Goal: Book appointment/travel/reservation

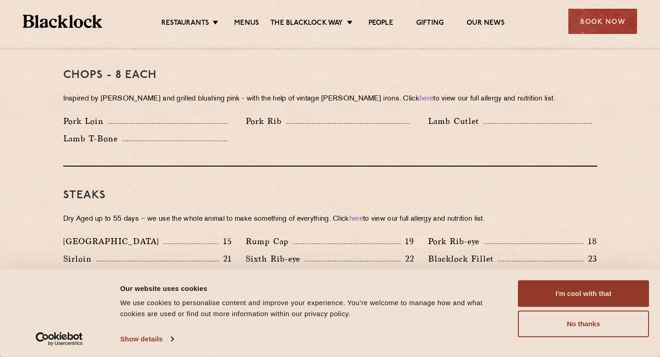
scroll to position [271, 0]
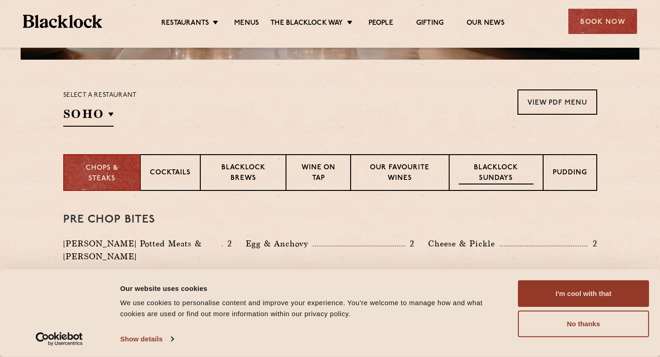
click at [505, 175] on p "Blacklock Sundays" at bounding box center [496, 174] width 74 height 22
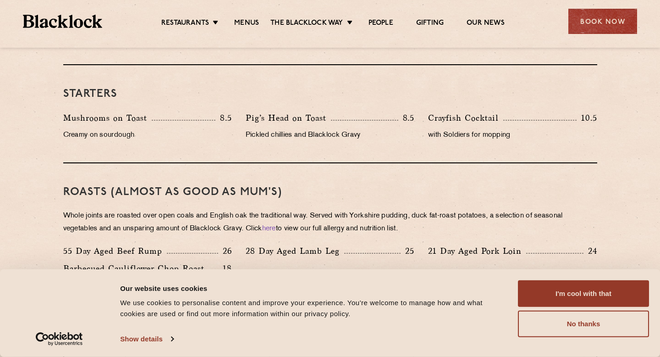
scroll to position [597, 0]
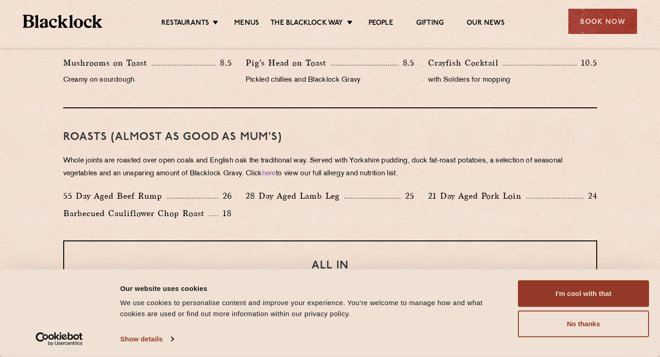
click at [320, 194] on p "28 Day Aged Lamb Leg" at bounding box center [295, 195] width 99 height 13
click at [333, 194] on p "28 Day Aged Lamb Leg" at bounding box center [295, 195] width 99 height 13
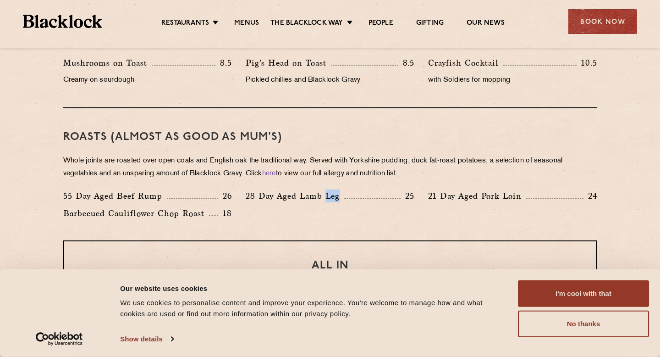
click at [333, 194] on p "28 Day Aged Lamb Leg" at bounding box center [295, 195] width 99 height 13
click at [185, 220] on div "Barbecued Cauliflower Chop Roast 18" at bounding box center [147, 215] width 182 height 17
click at [279, 208] on div "55 Day Aged Beef Rump 26 28 Day Aged Lamb Leg 25 21 Day Aged Pork Loin 24 Barbe…" at bounding box center [330, 206] width 548 height 35
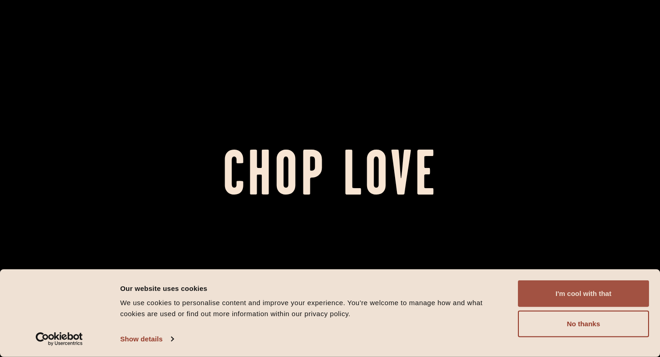
click at [575, 298] on button "I'm cool with that" at bounding box center [583, 293] width 131 height 27
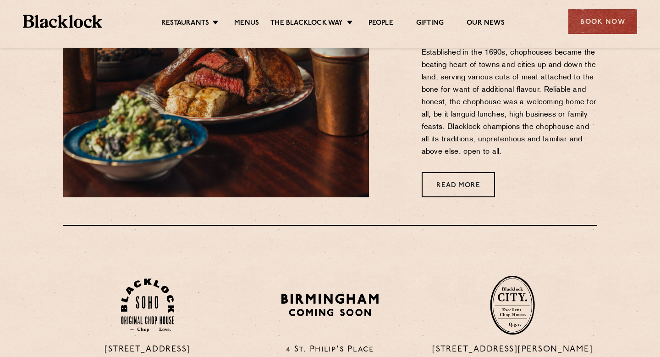
scroll to position [464, 0]
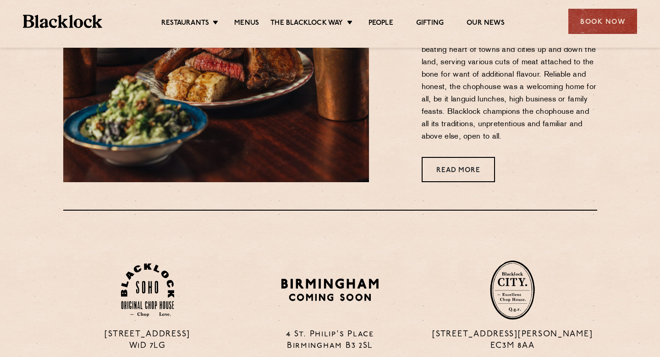
click at [234, 16] on ul "Restaurants [GEOGRAPHIC_DATA] [GEOGRAPHIC_DATA] [GEOGRAPHIC_DATA] [GEOGRAPHIC_D…" at bounding box center [333, 21] width 462 height 15
click at [235, 20] on link "Menus" at bounding box center [246, 24] width 25 height 10
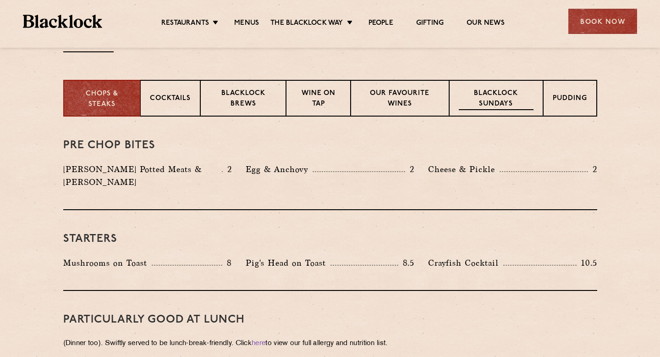
scroll to position [343, 0]
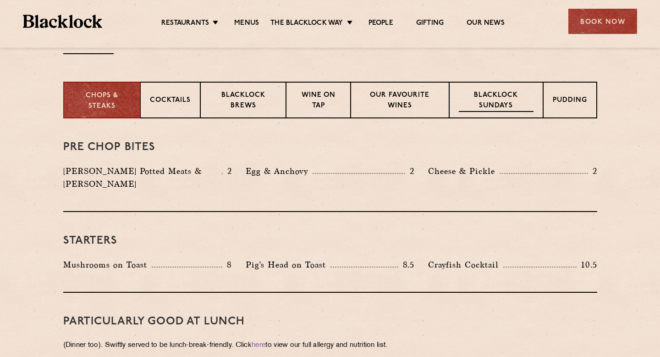
click at [504, 100] on p "Blacklock Sundays" at bounding box center [496, 101] width 74 height 22
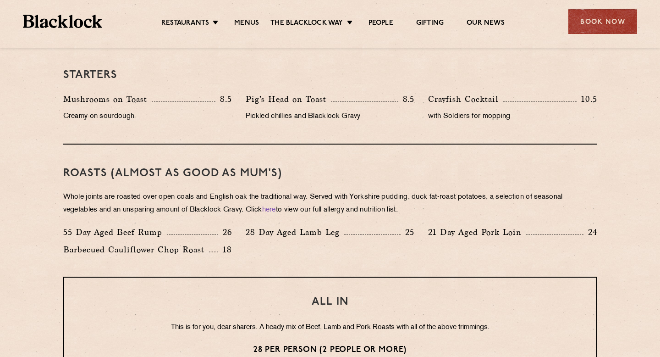
scroll to position [563, 0]
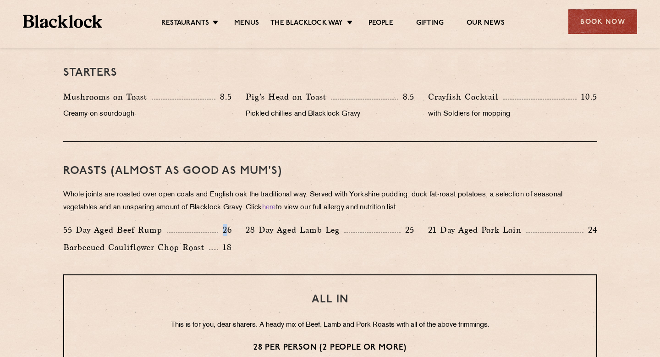
drag, startPoint x: 184, startPoint y: 228, endPoint x: 229, endPoint y: 227, distance: 44.9
click at [229, 227] on div "55 Day Aged Beef Rump 26" at bounding box center [147, 229] width 169 height 13
click at [229, 227] on p "26" at bounding box center [225, 230] width 14 height 12
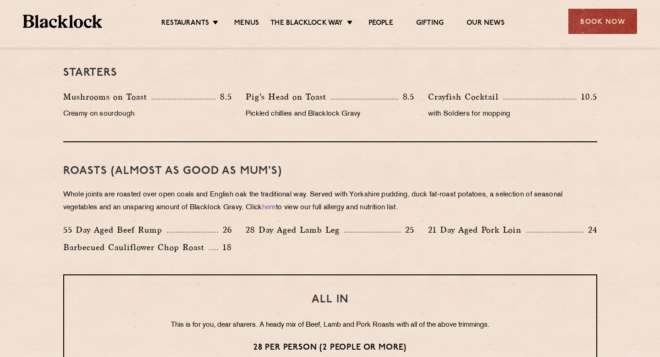
click at [181, 227] on div "55 Day Aged Beef Rump 26" at bounding box center [147, 229] width 169 height 13
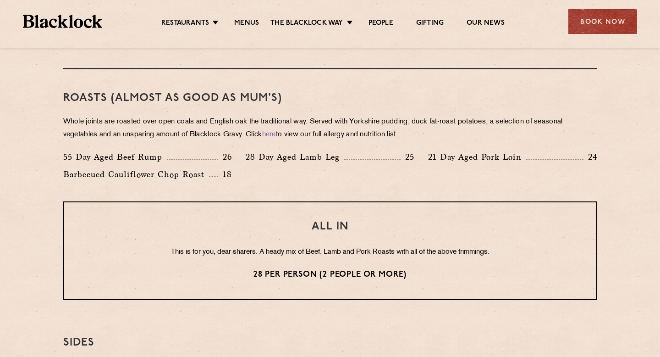
scroll to position [637, 0]
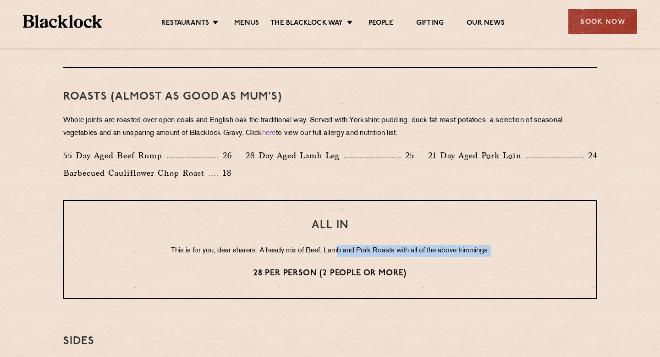
drag, startPoint x: 336, startPoint y: 245, endPoint x: 334, endPoint y: 268, distance: 22.5
click at [334, 265] on div "ALL IN This is for you, dear sharers. A heady mix of Beef, Lamb and Pork Roasts…" at bounding box center [330, 249] width 534 height 99
click at [334, 271] on p "28 per person (2 people or more)" at bounding box center [331, 273] width 496 height 12
click at [339, 262] on div "ALL IN This is for you, dear sharers. A heady mix of Beef, Lamb and Pork Roasts…" at bounding box center [330, 249] width 534 height 99
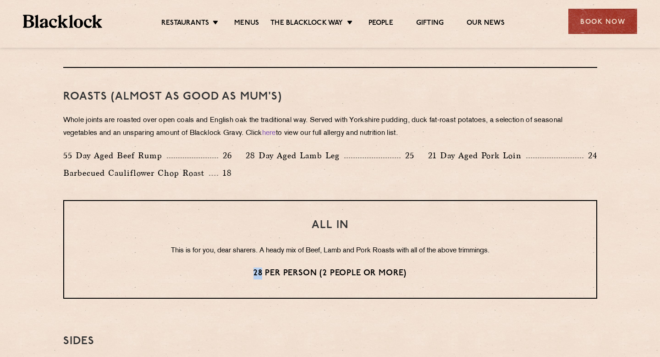
click at [339, 262] on div "ALL IN This is for you, dear sharers. A heady mix of Beef, Lamb and Pork Roasts…" at bounding box center [330, 249] width 534 height 99
click at [345, 258] on div "ALL IN This is for you, dear sharers. A heady mix of Beef, Lamb and Pork Roasts…" at bounding box center [330, 249] width 534 height 99
click at [354, 245] on p "This is for you, dear sharers. A heady mix of Beef, Lamb and Pork Roasts with a…" at bounding box center [331, 251] width 496 height 12
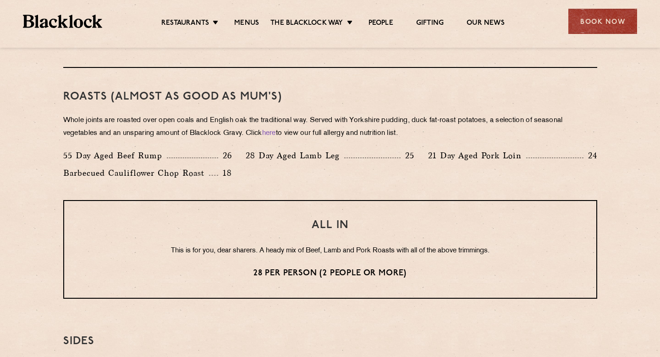
click at [354, 245] on p "This is for you, dear sharers. A heady mix of Beef, Lamb and Pork Roasts with a…" at bounding box center [331, 251] width 496 height 12
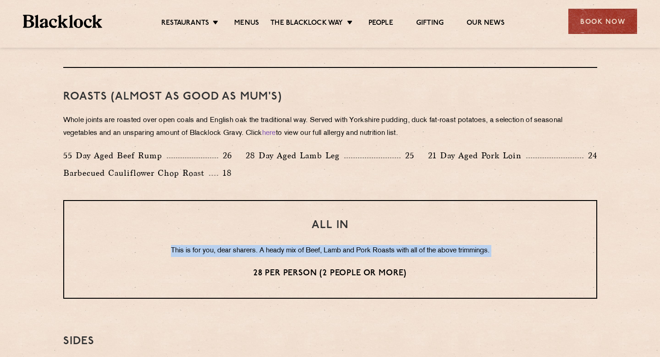
click at [364, 258] on div "ALL IN This is for you, dear sharers. A heady mix of Beef, Lamb and Pork Roasts…" at bounding box center [330, 249] width 534 height 99
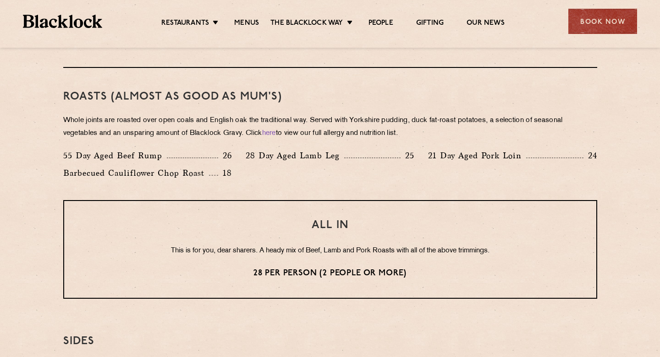
click at [364, 258] on div "ALL IN This is for you, dear sharers. A heady mix of Beef, Lamb and Pork Roasts…" at bounding box center [330, 249] width 534 height 99
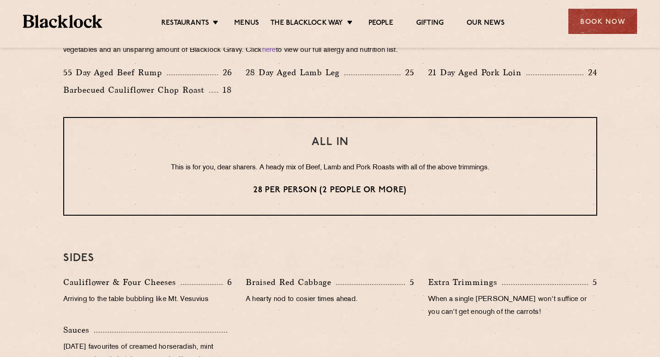
click at [364, 258] on h3 "SIDES" at bounding box center [330, 258] width 534 height 12
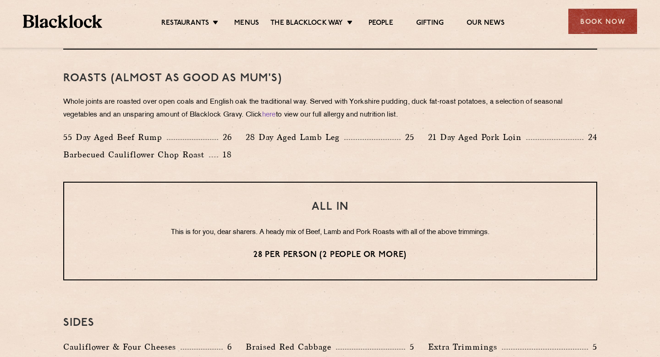
scroll to position [655, 0]
click at [370, 221] on div "ALL IN This is for you, dear sharers. A heady mix of Beef, Lamb and Pork Roasts…" at bounding box center [330, 231] width 534 height 99
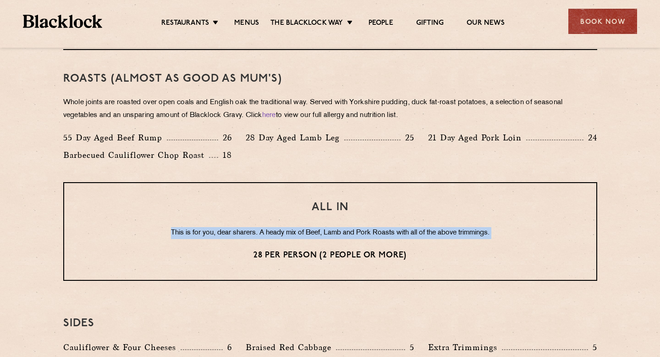
click at [370, 221] on div "ALL IN This is for you, dear sharers. A heady mix of Beef, Lamb and Pork Roasts…" at bounding box center [330, 231] width 534 height 99
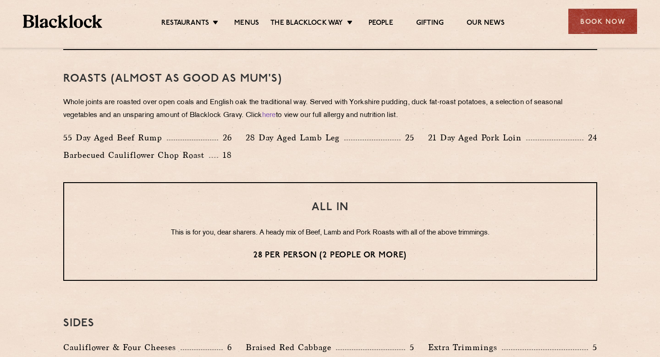
click at [373, 215] on div "ALL IN This is for you, dear sharers. A heady mix of Beef, Lamb and Pork Roasts…" at bounding box center [330, 231] width 534 height 99
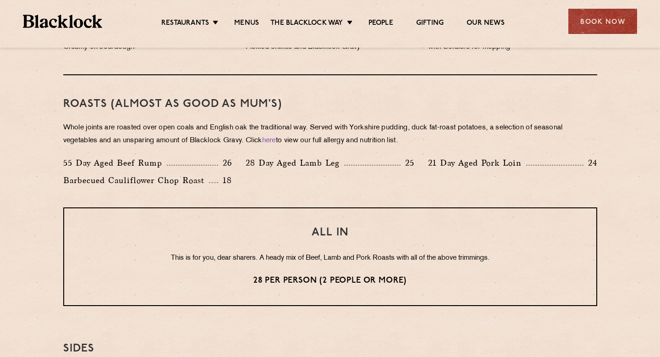
scroll to position [625, 0]
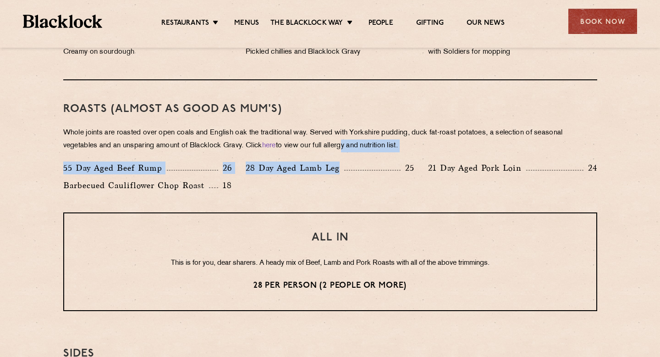
drag, startPoint x: 350, startPoint y: 142, endPoint x: 349, endPoint y: 174, distance: 32.1
click at [350, 174] on div "Roasts (Almost as good as Mum's) Whole joints are roasted over open coals and E…" at bounding box center [330, 146] width 534 height 132
click at [349, 174] on div "28 Day Aged Lamb Leg 25" at bounding box center [330, 167] width 169 height 13
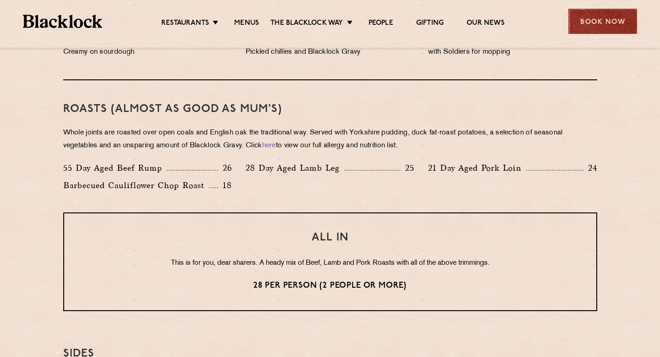
click at [631, 30] on div "Book Now" at bounding box center [603, 21] width 69 height 25
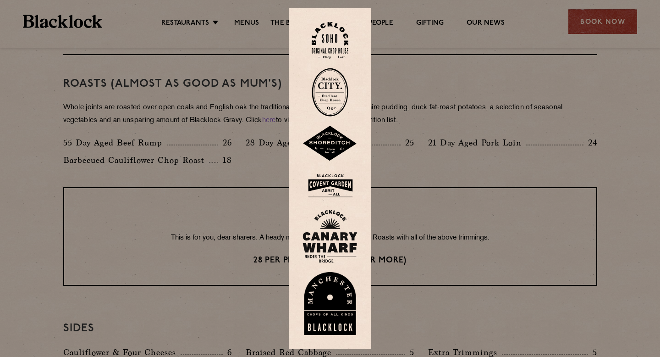
scroll to position [652, 0]
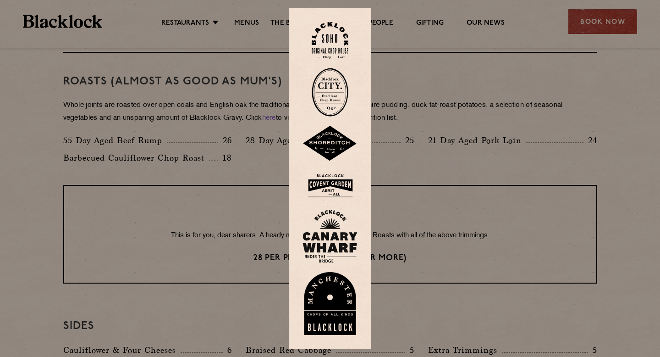
click at [331, 180] on img at bounding box center [330, 186] width 55 height 30
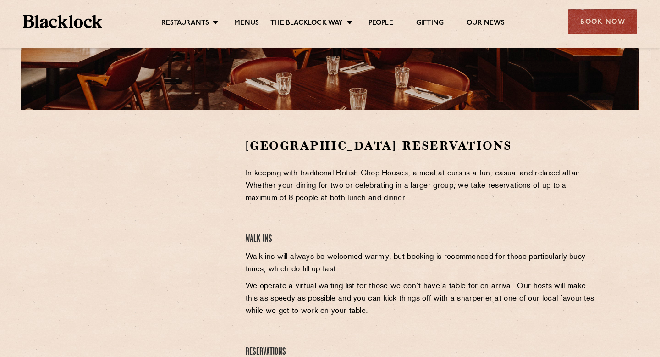
scroll to position [244, 0]
